Goal: Find specific page/section: Find specific page/section

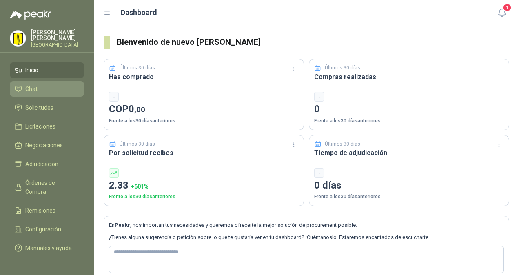
click at [38, 93] on li "Chat" at bounding box center [47, 88] width 64 height 9
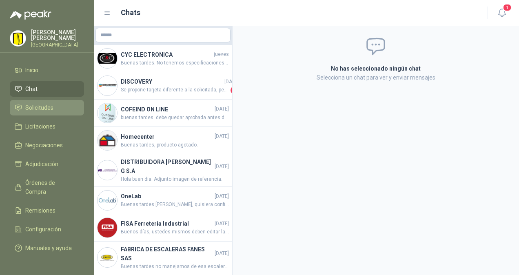
click at [37, 112] on span "Solicitudes" at bounding box center [39, 107] width 28 height 9
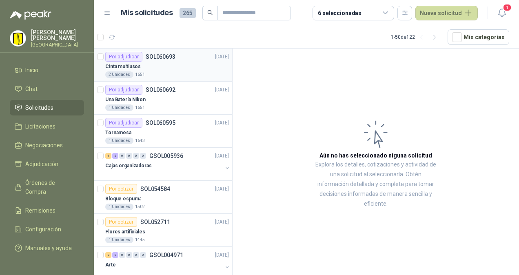
click at [122, 66] on p "Cinta multiusos" at bounding box center [123, 67] width 36 height 8
